Goal: Task Accomplishment & Management: Use online tool/utility

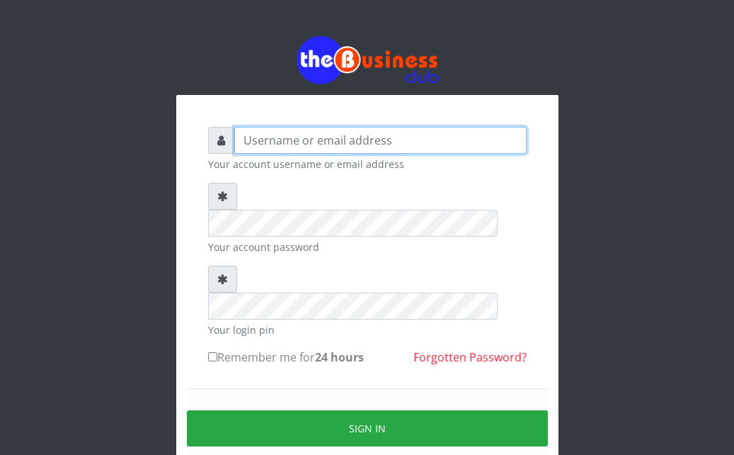
type input "Ahmed2222"
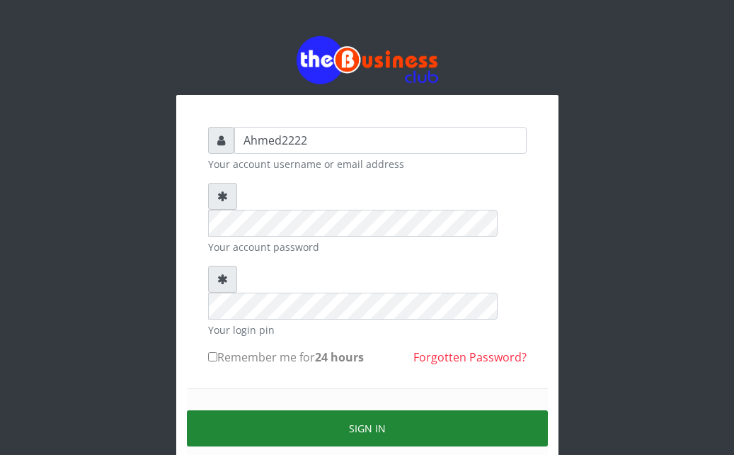
click at [266, 410] on button "Sign in" at bounding box center [367, 428] width 361 height 36
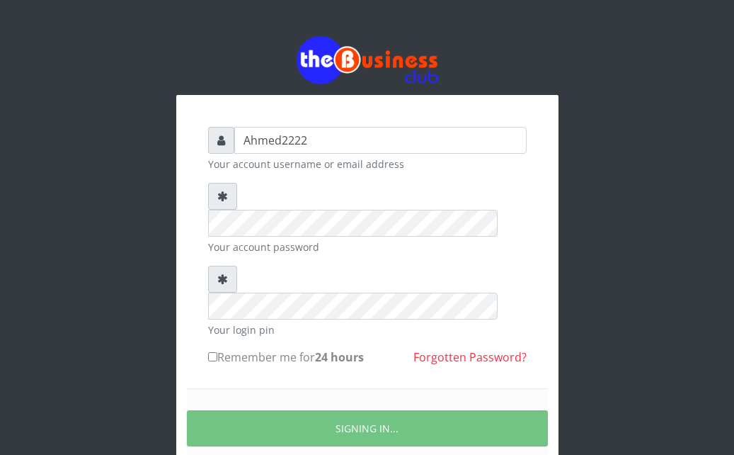
click at [212, 352] on input "Remember me for 24 hours" at bounding box center [212, 356] width 9 height 9
checkbox input "true"
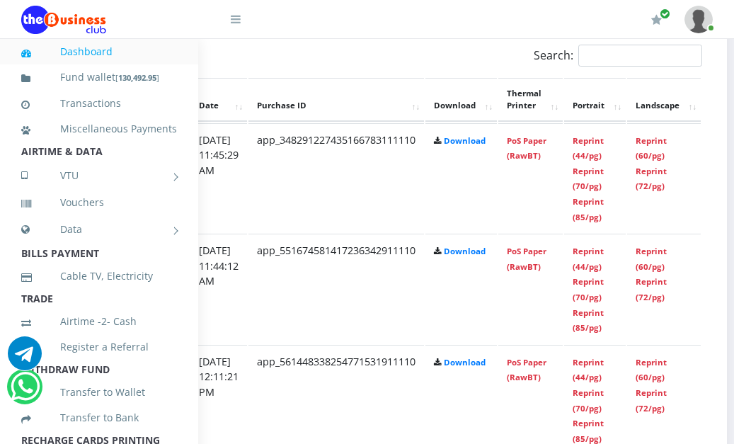
scroll to position [773, 299]
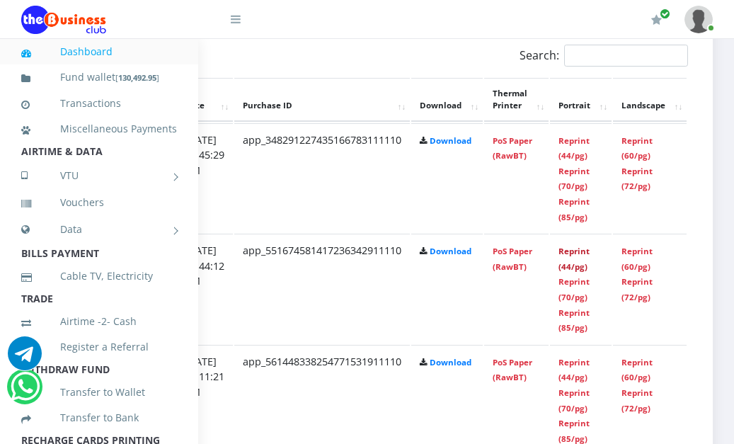
click at [590, 266] on link "Reprint (44/pg)" at bounding box center [574, 259] width 31 height 26
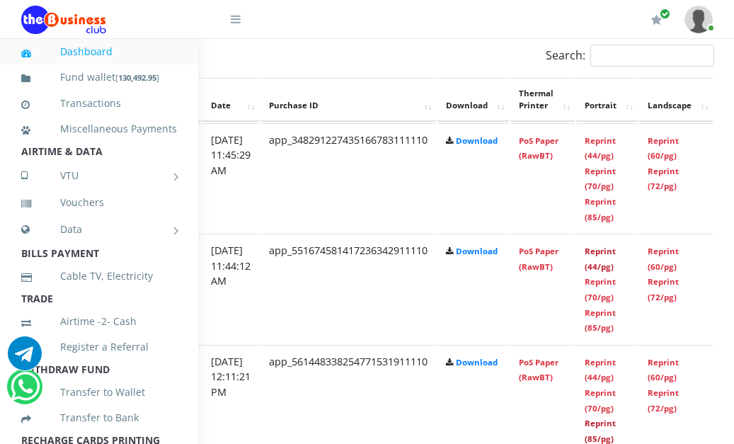
scroll to position [773, 271]
click at [615, 146] on link "Reprint (44/pg)" at bounding box center [599, 148] width 31 height 26
